Goal: Information Seeking & Learning: Learn about a topic

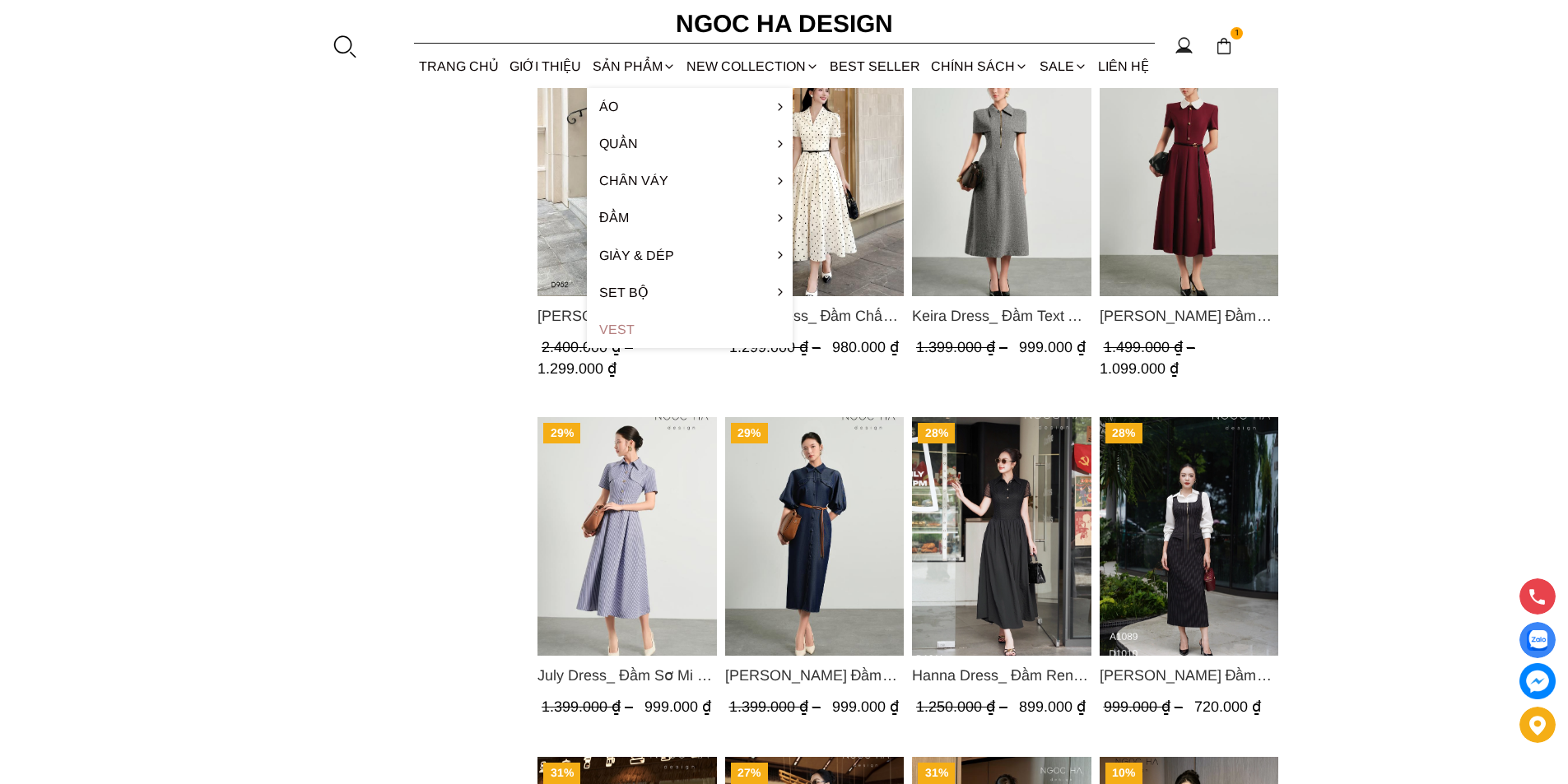
click at [610, 323] on link "Vest" at bounding box center [690, 329] width 206 height 37
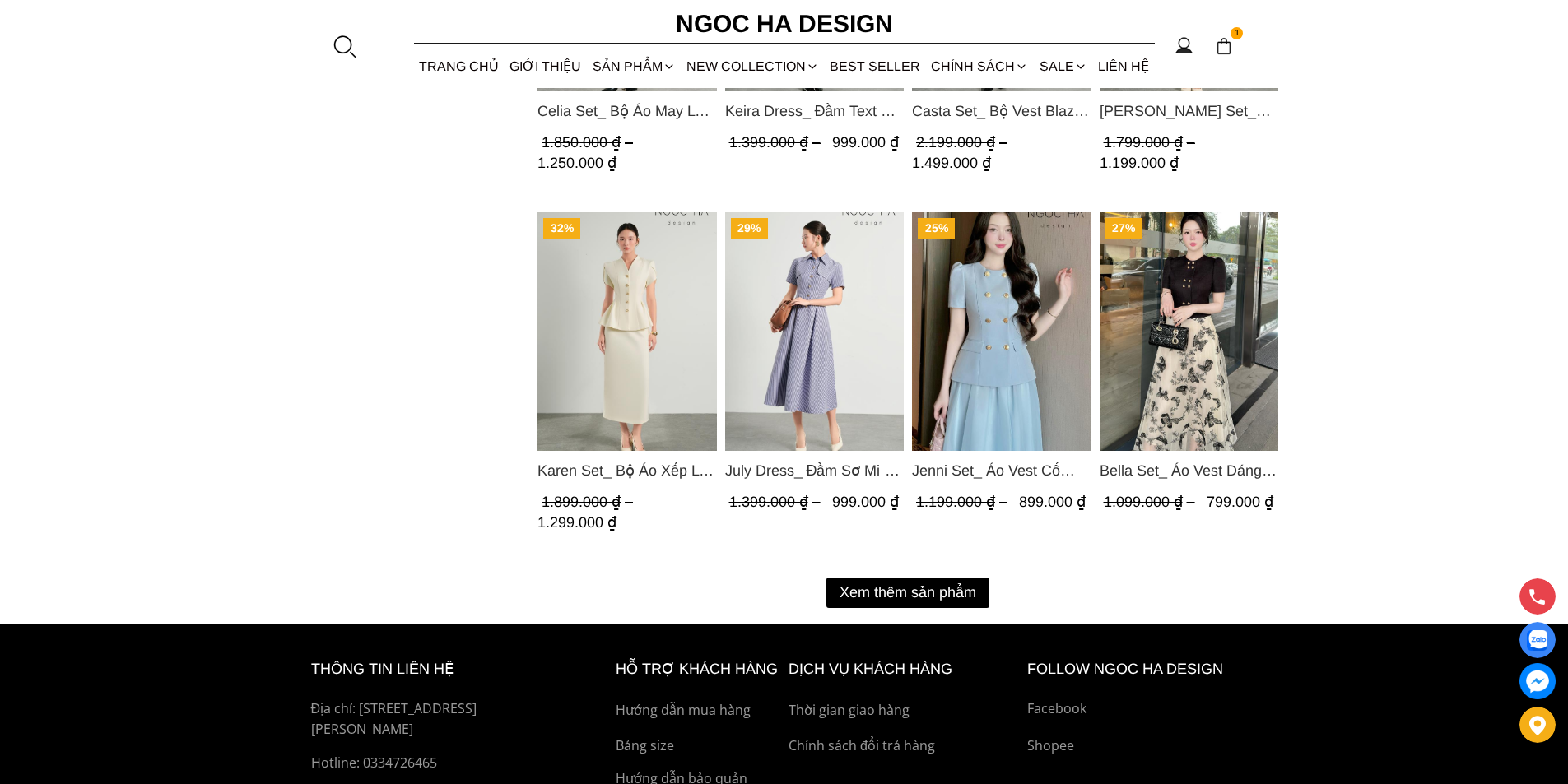
scroll to position [2139, 0]
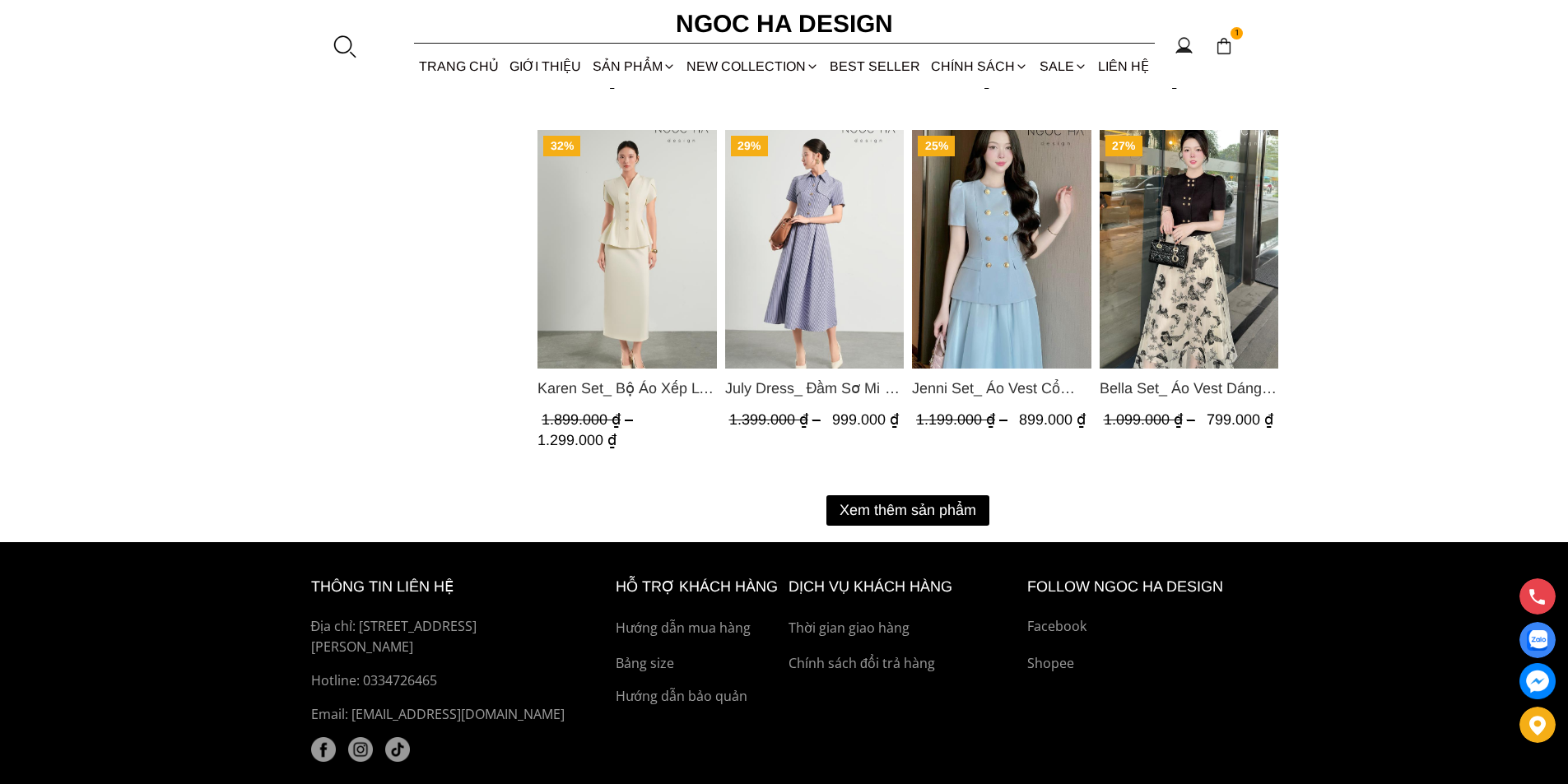
click at [904, 511] on button "Xem thêm sản phẩm" at bounding box center [908, 510] width 163 height 30
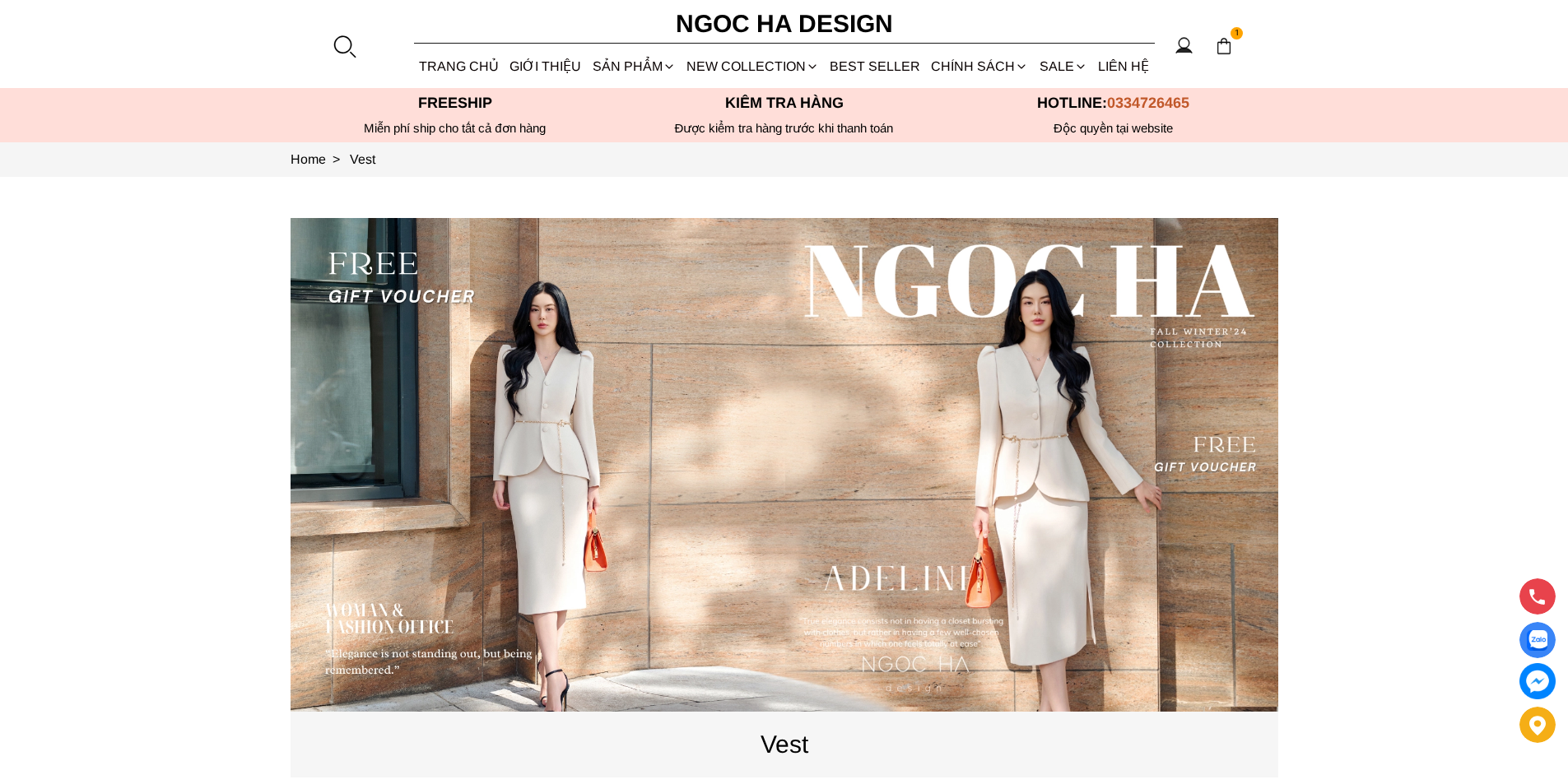
scroll to position [493, 0]
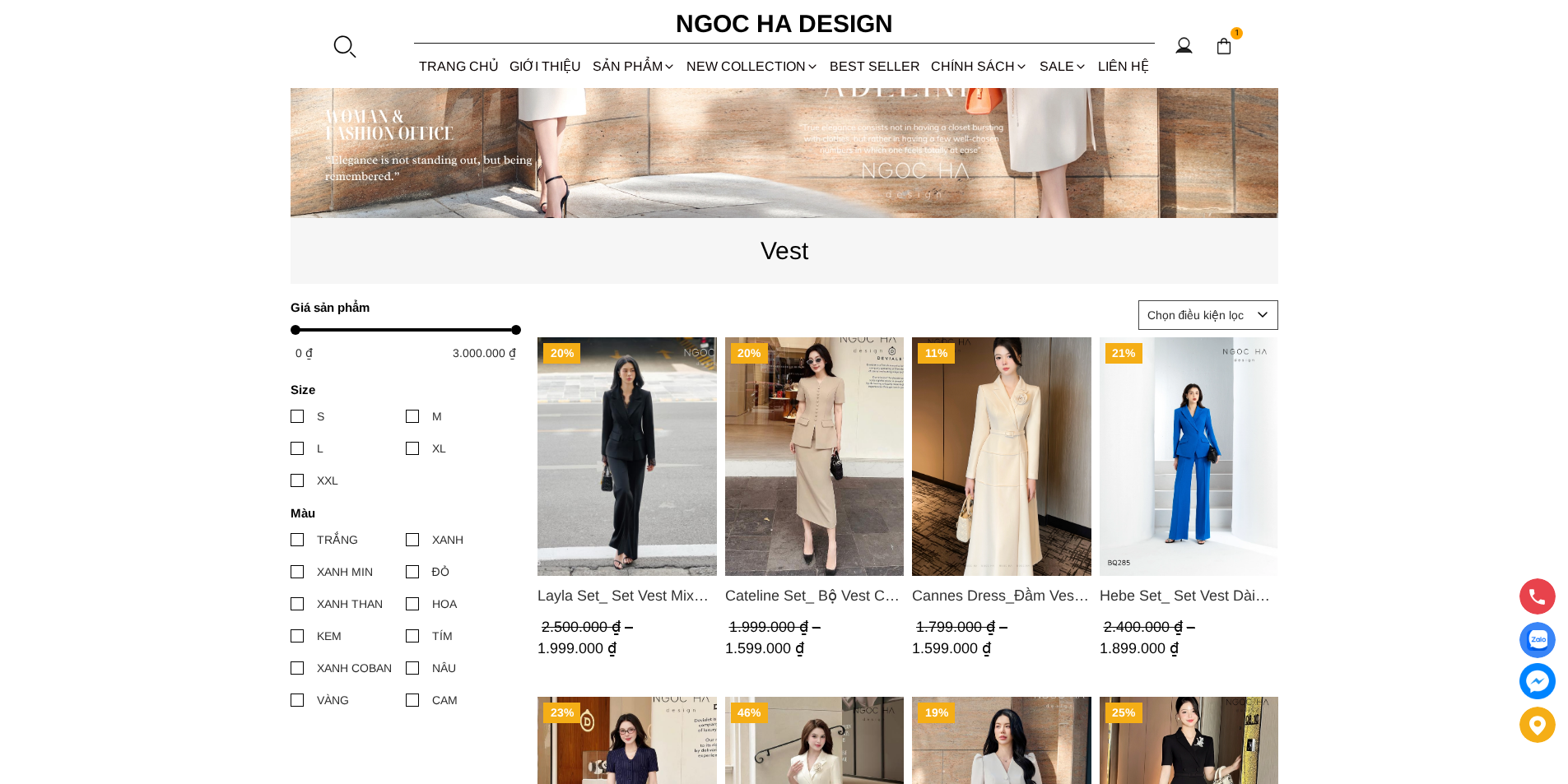
click at [594, 459] on img "Product image - Layla Set_ Set Vest Mix Ren Đen Quần Suông BQ-06" at bounding box center [626, 456] width 179 height 238
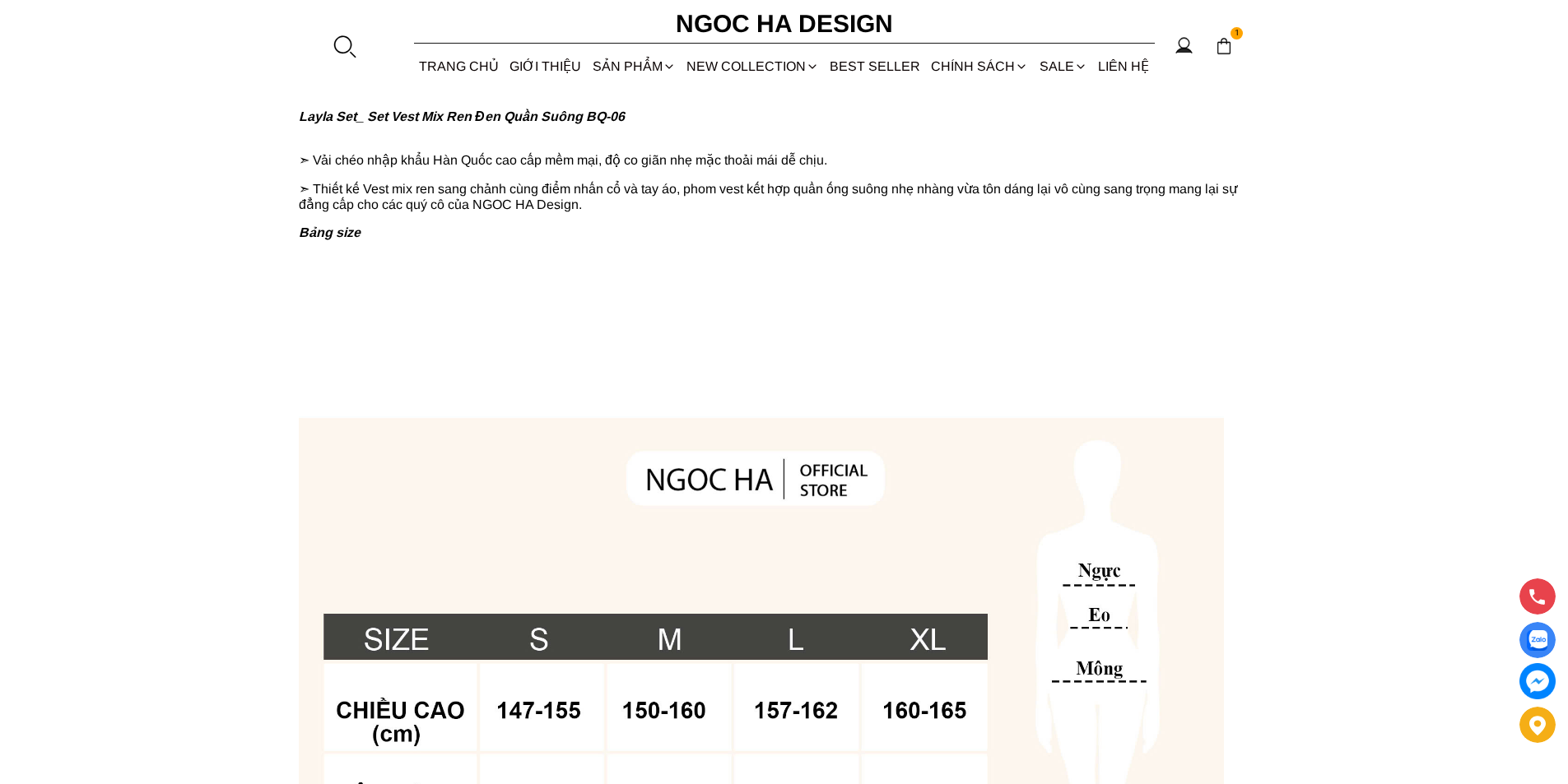
scroll to position [987, 0]
